Goal: Find specific page/section: Find specific page/section

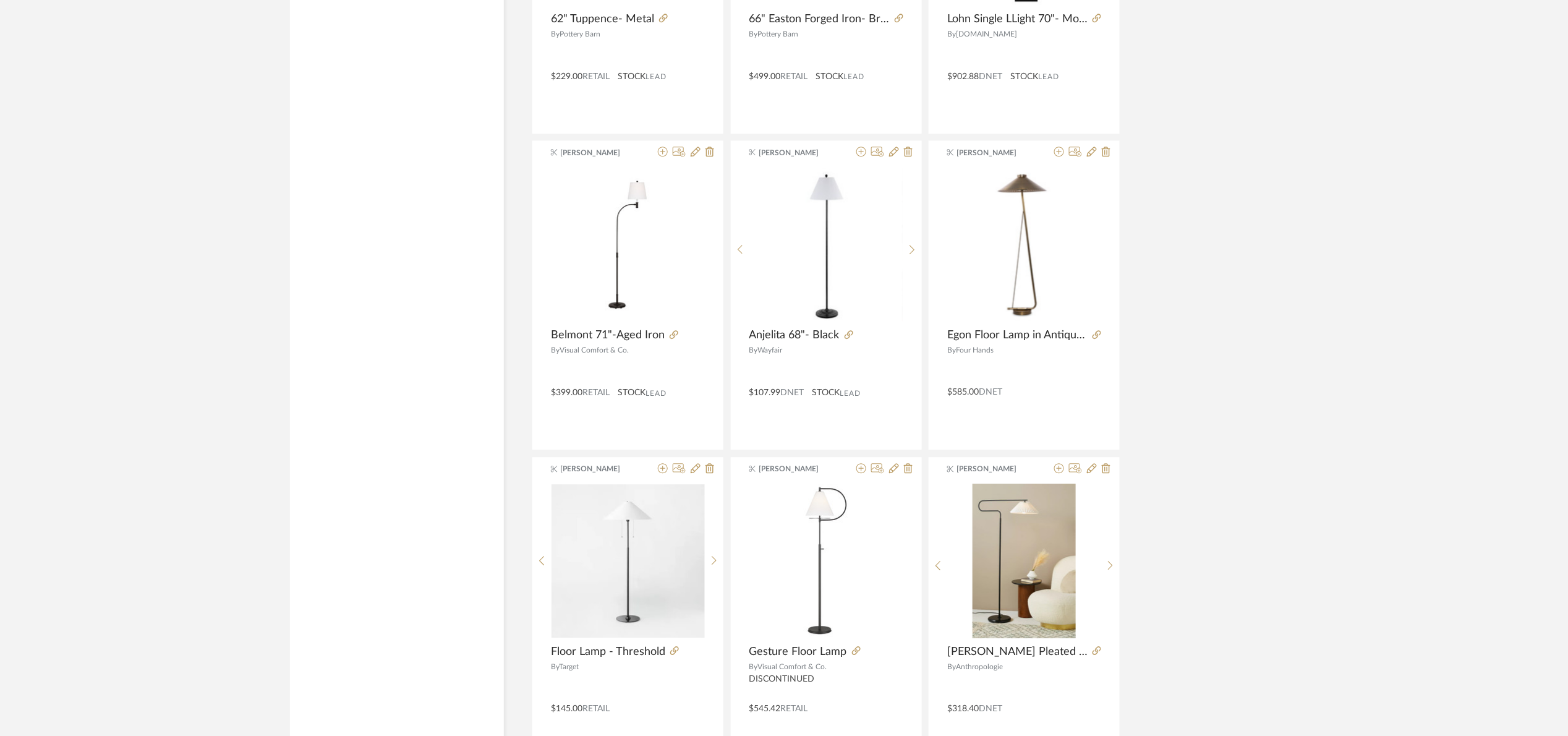
scroll to position [12617, 0]
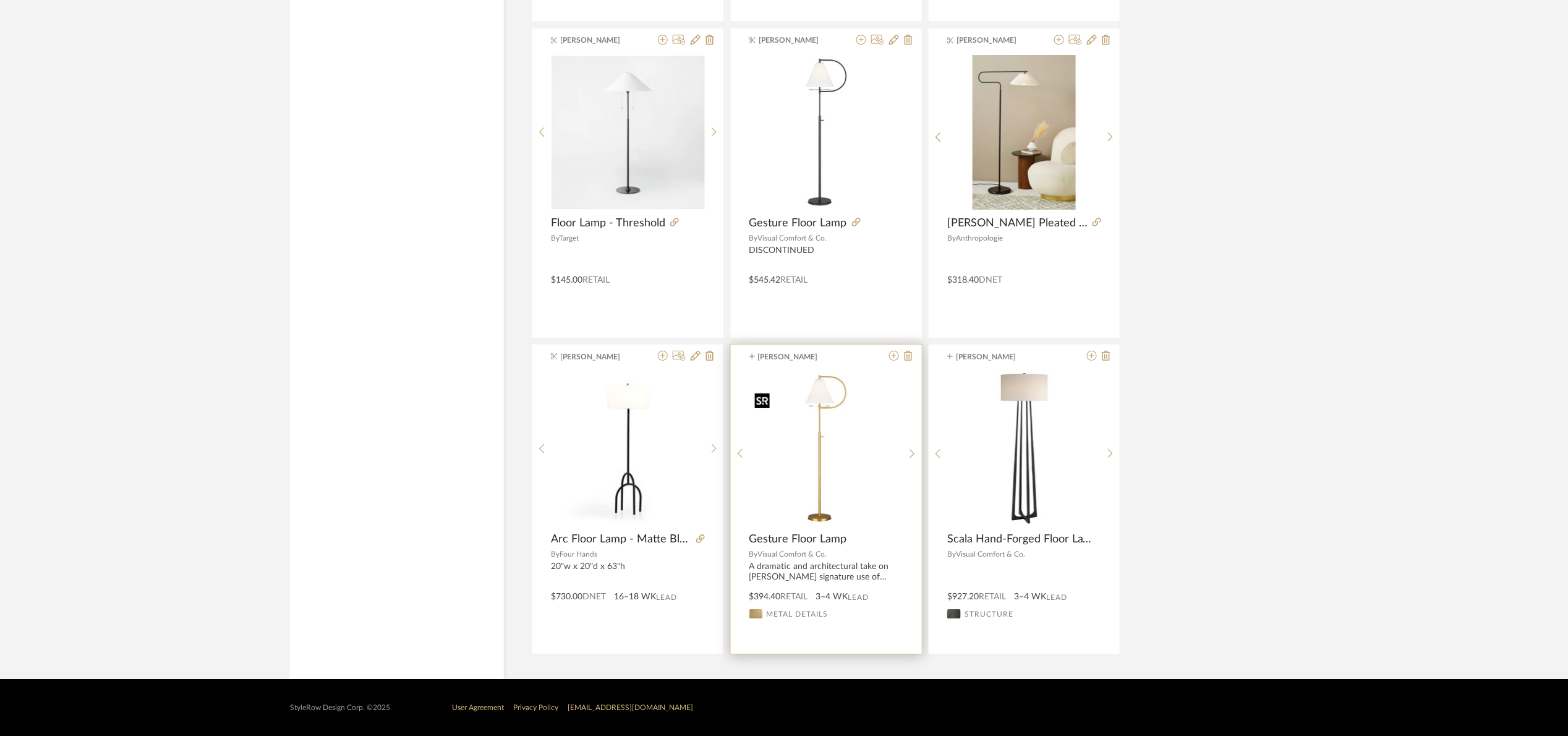
click at [854, 450] on img "0" at bounding box center [826, 448] width 153 height 153
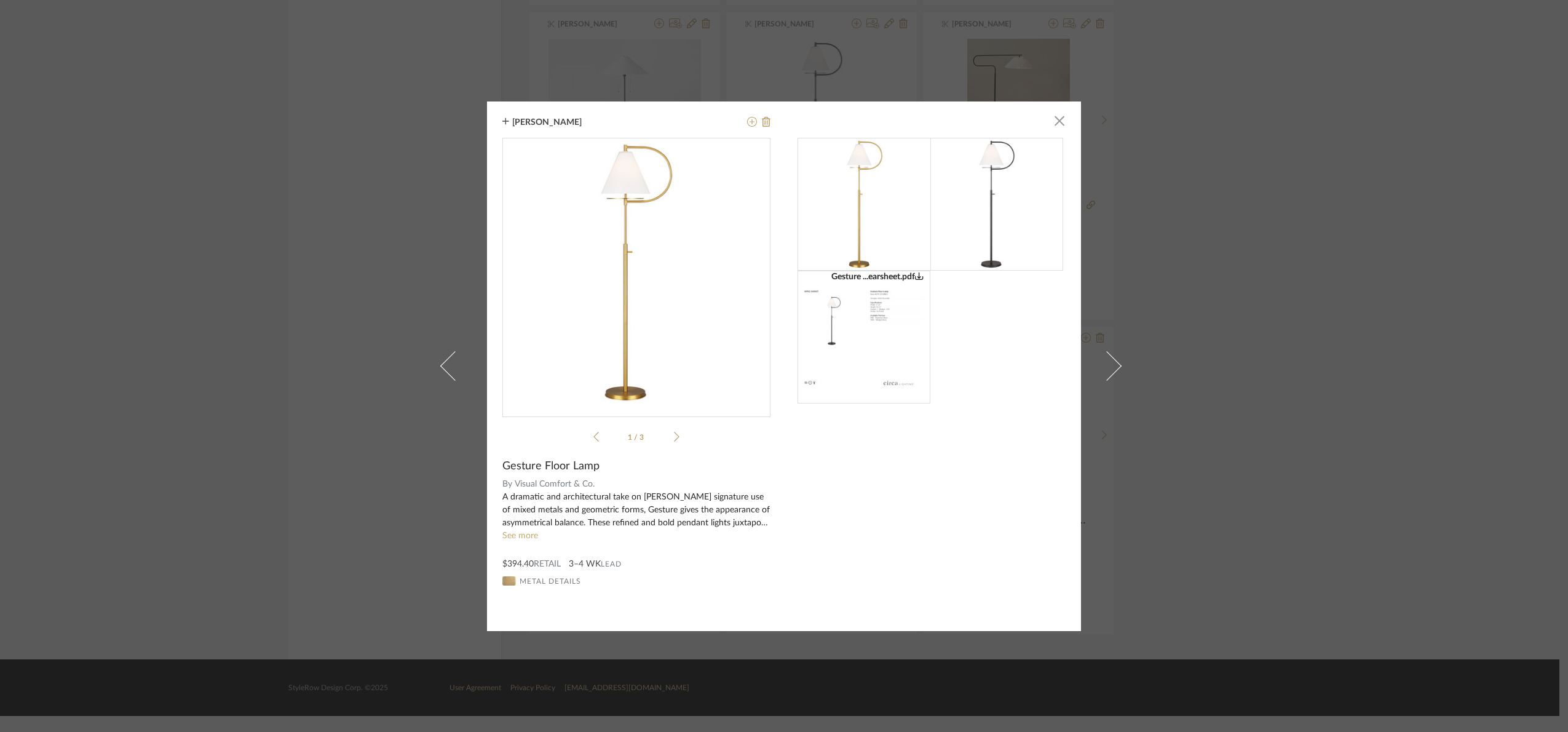
click at [1285, 419] on div "[PERSON_NAME] × Gesture ...earsheet.pdf Gesture ...earsheet.pdf 1 / 3 Gesture F…" at bounding box center [784, 366] width 1568 height 732
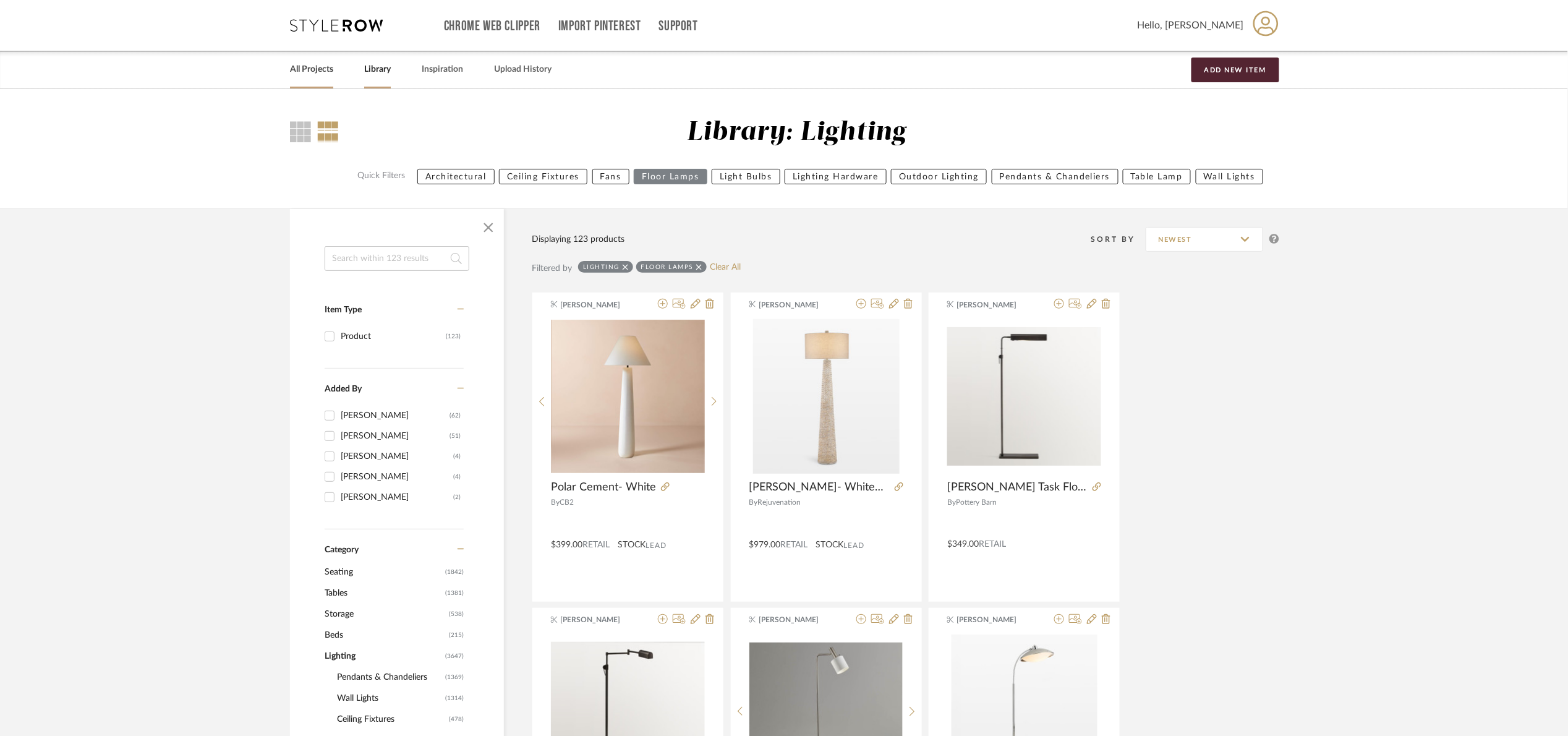
click at [312, 70] on link "All Projects" at bounding box center [312, 70] width 43 height 17
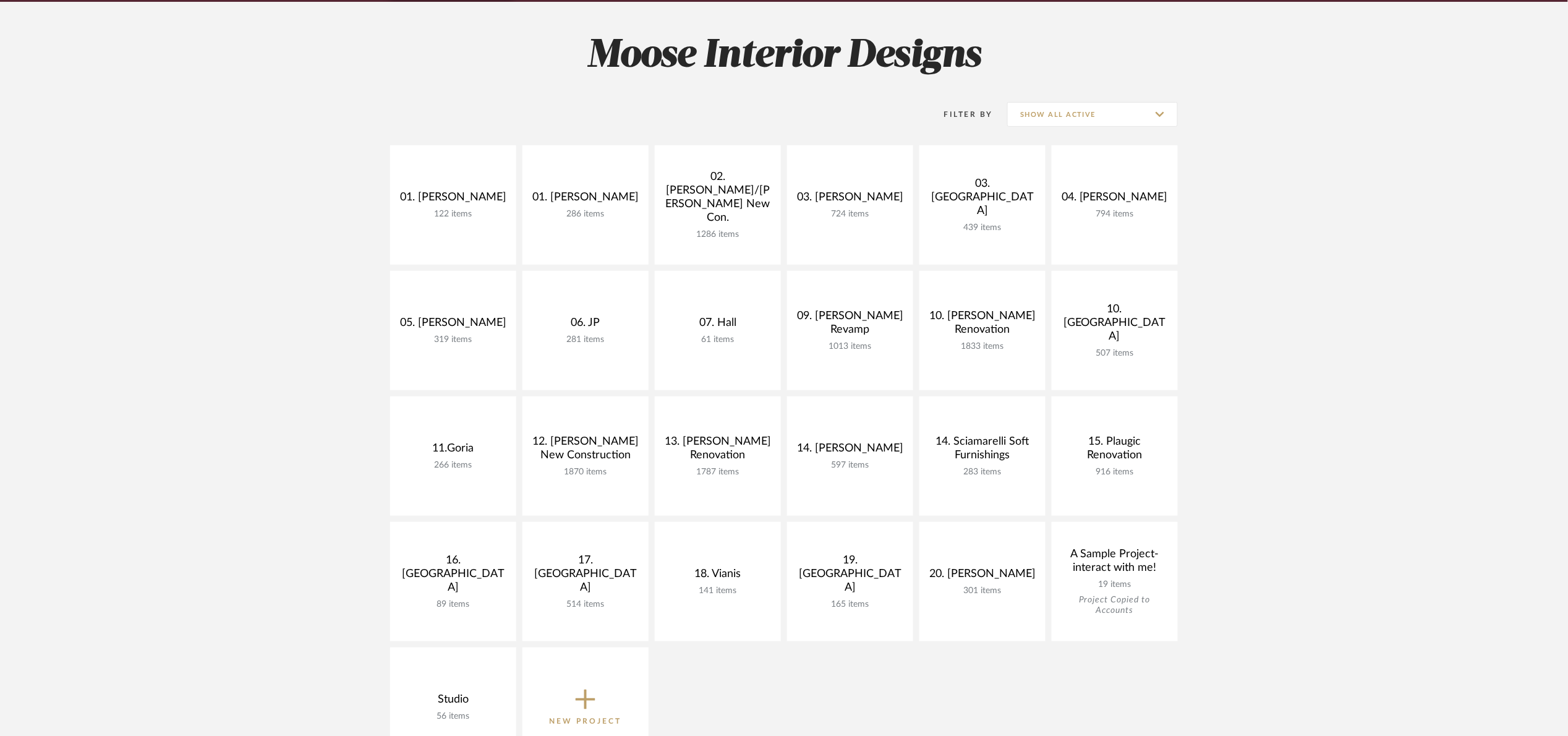
scroll to position [186, 0]
